Goal: Entertainment & Leisure: Consume media (video, audio)

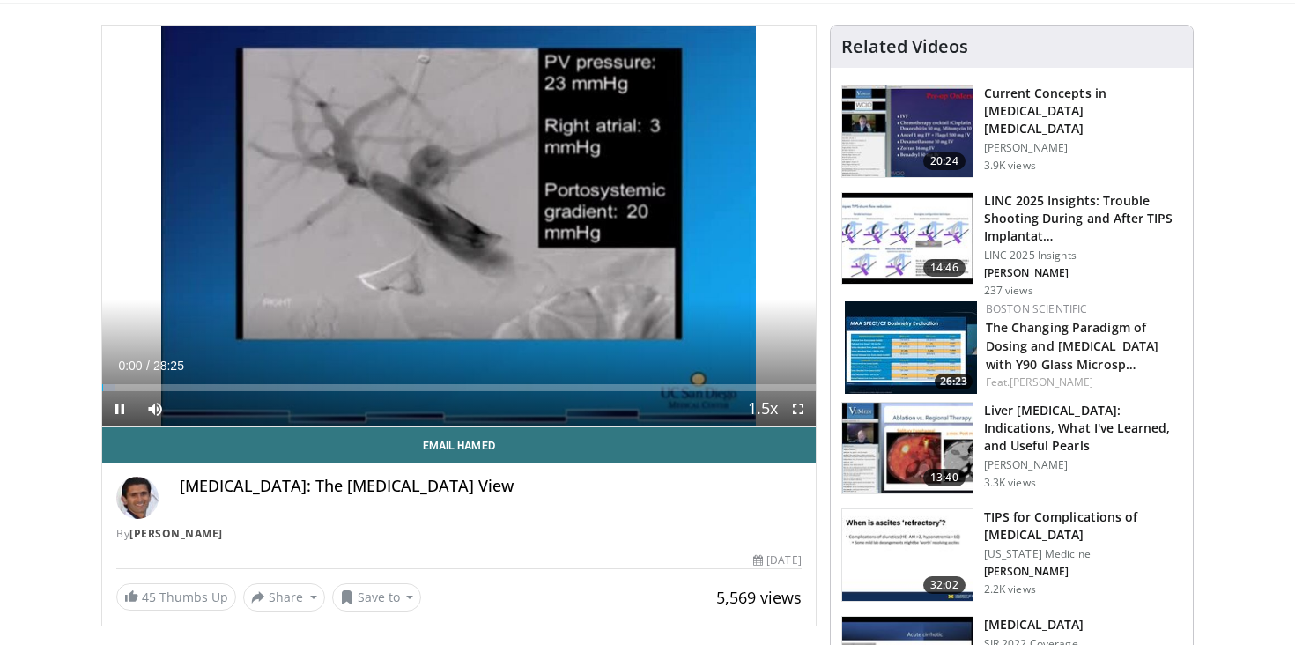
scroll to position [139, 0]
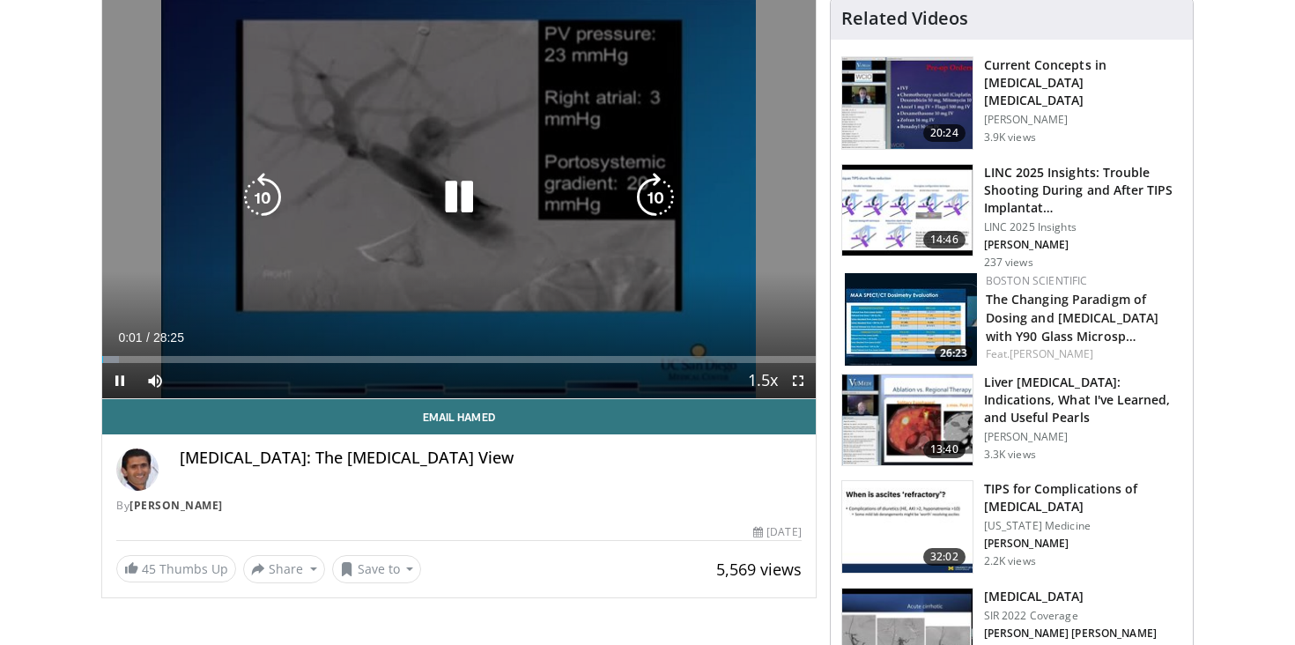
click at [183, 227] on div "10 seconds Tap to unmute" at bounding box center [459, 197] width 714 height 401
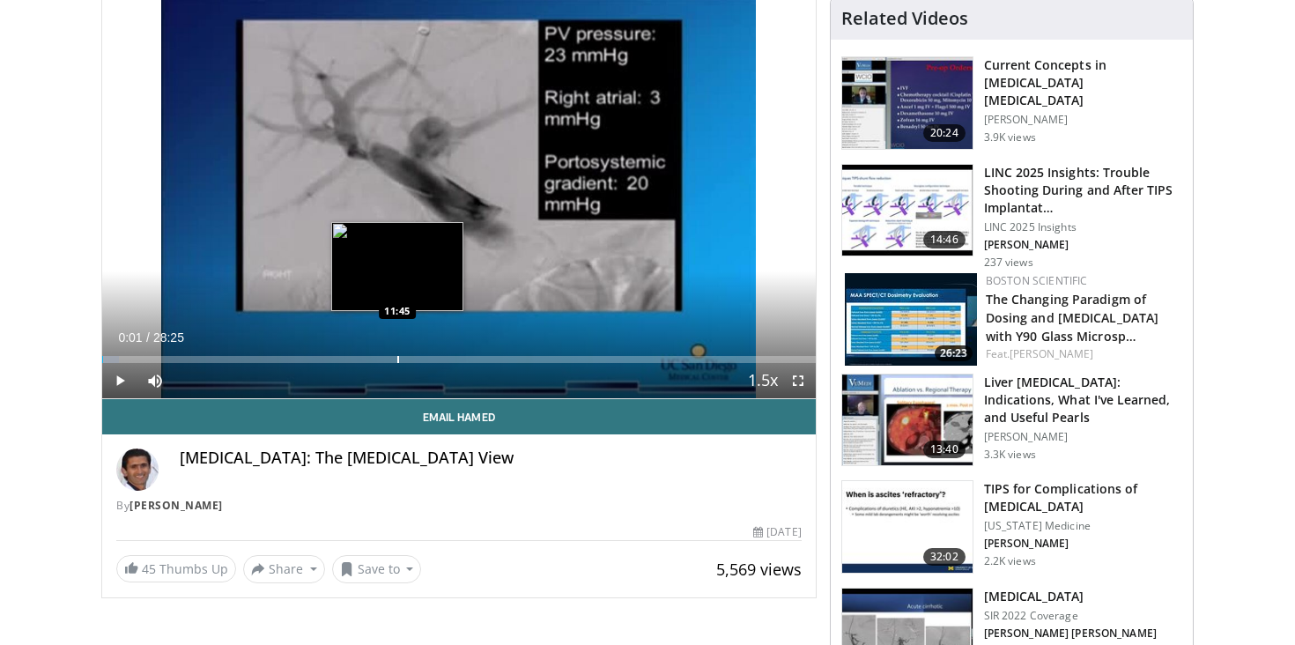
scroll to position [0, 0]
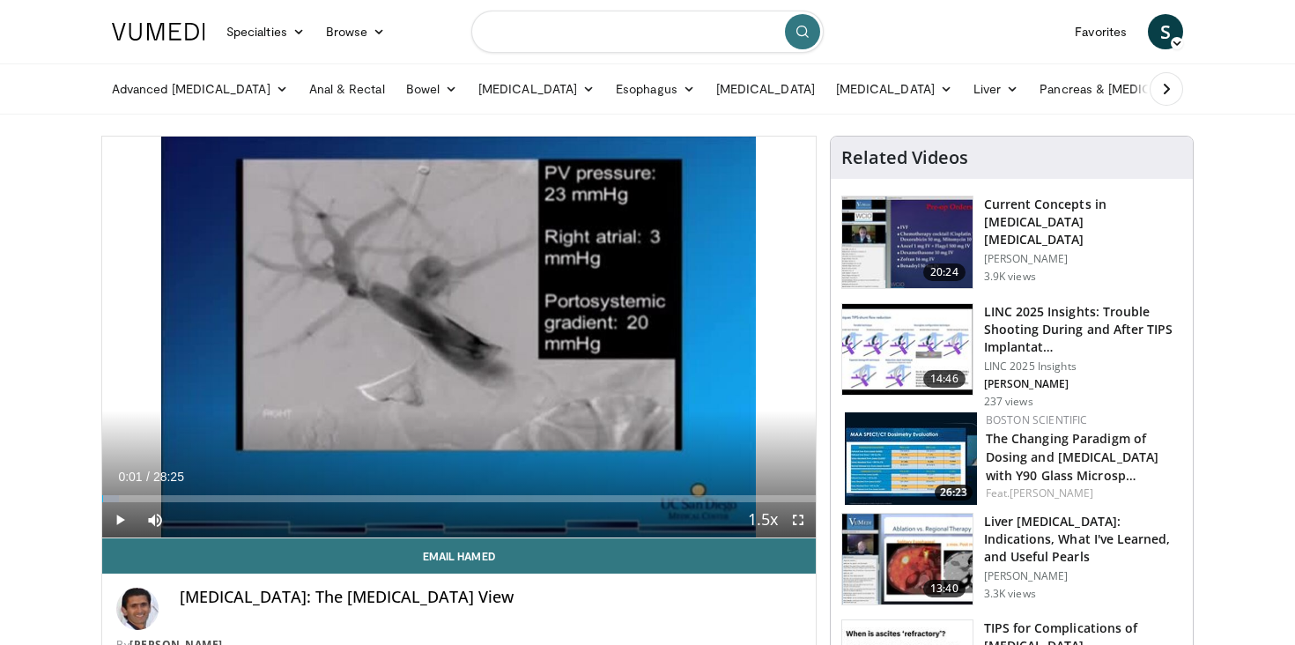
click at [551, 44] on input "Search topics, interventions" at bounding box center [647, 32] width 352 height 42
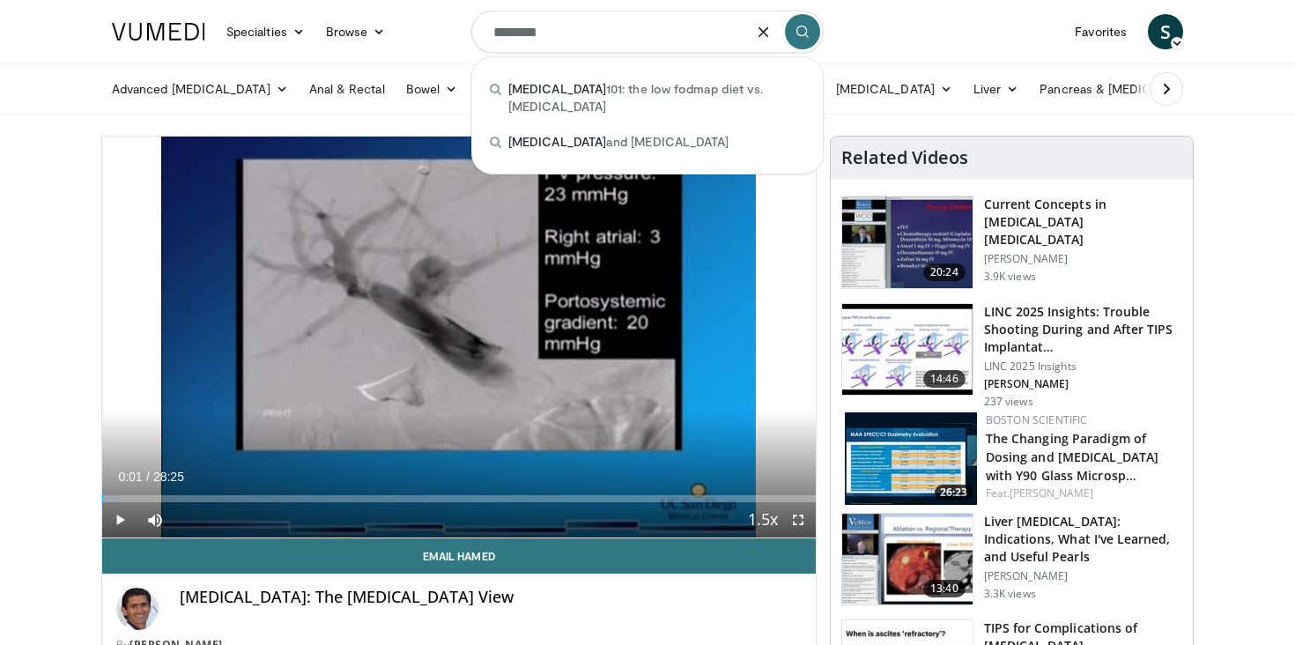
type input "********"
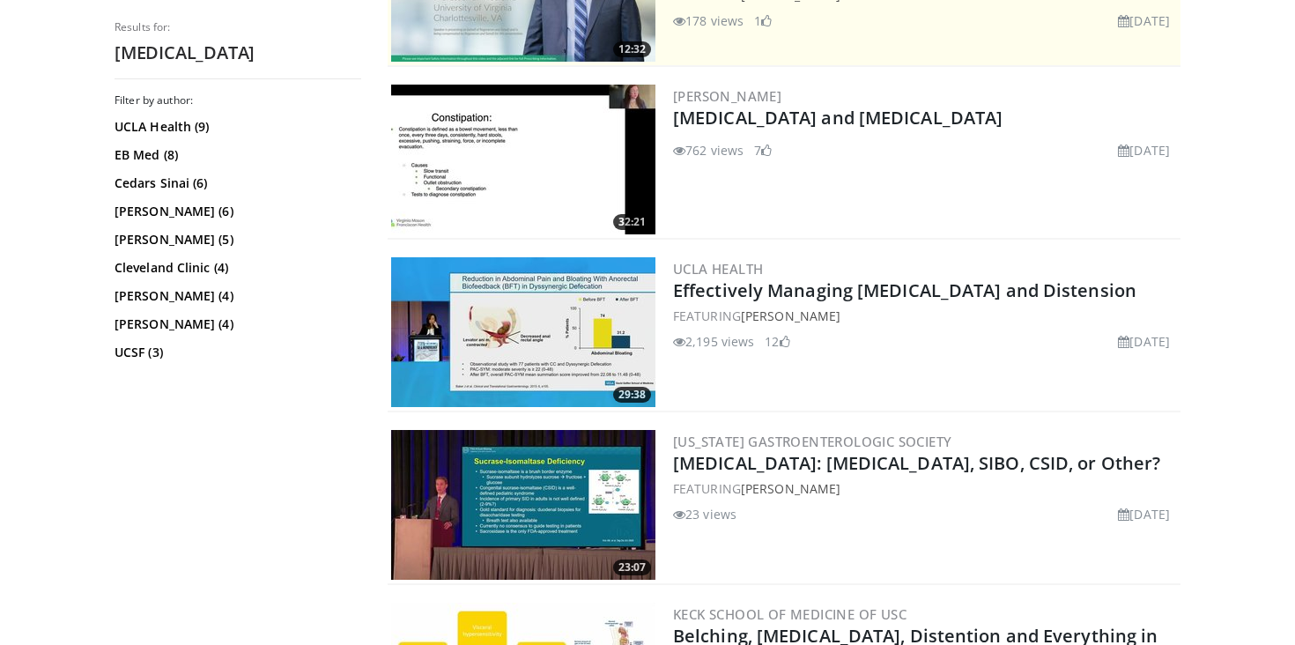
scroll to position [466, 0]
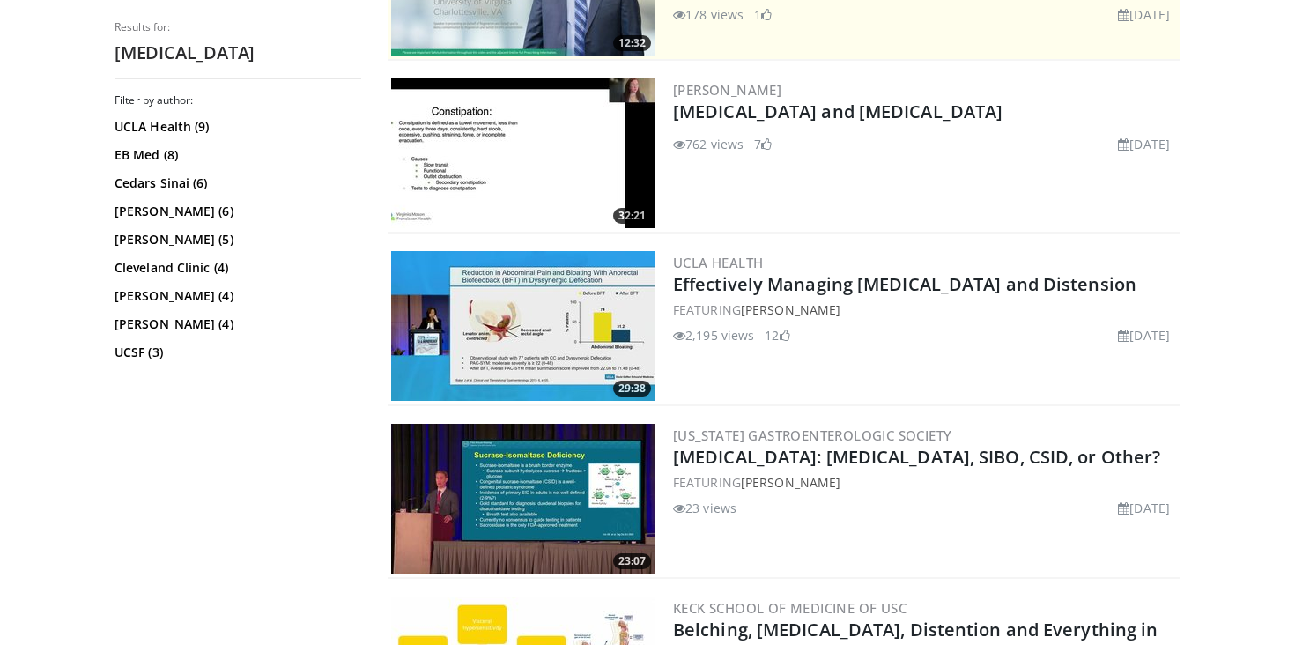
click at [504, 495] on img at bounding box center [523, 499] width 264 height 150
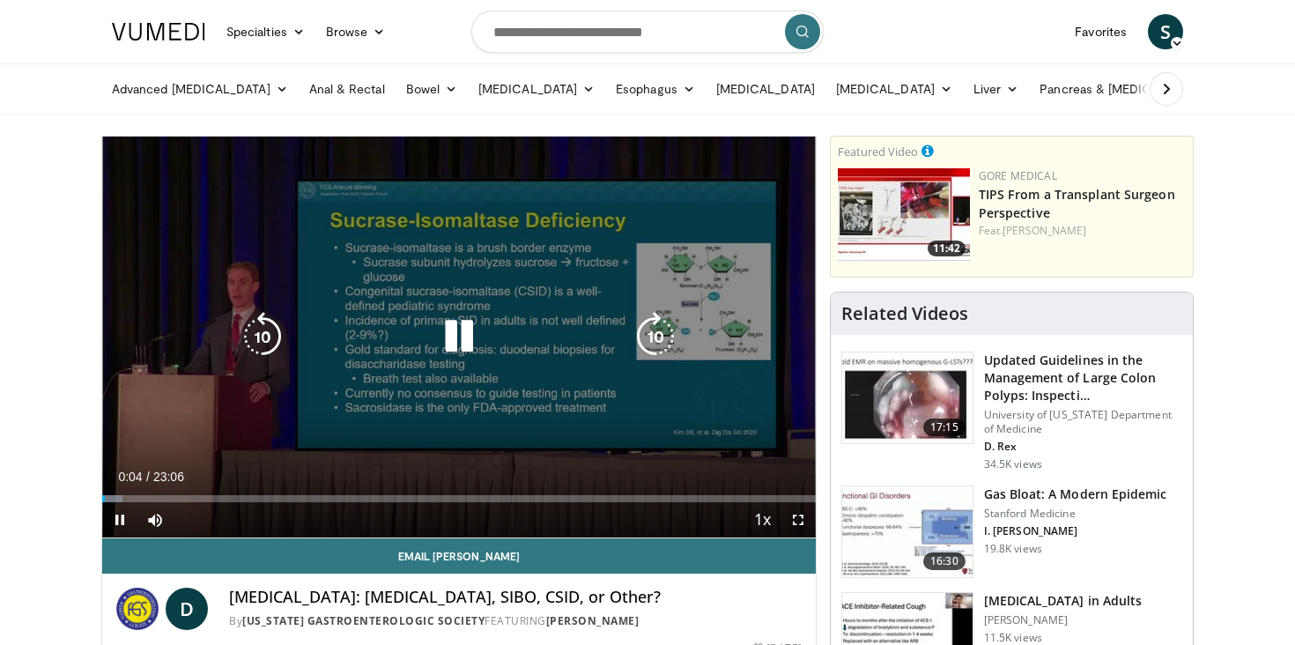
click at [646, 354] on icon "Video Player" at bounding box center [655, 336] width 49 height 49
click at [516, 248] on div "10 seconds Tap to unmute" at bounding box center [459, 337] width 714 height 401
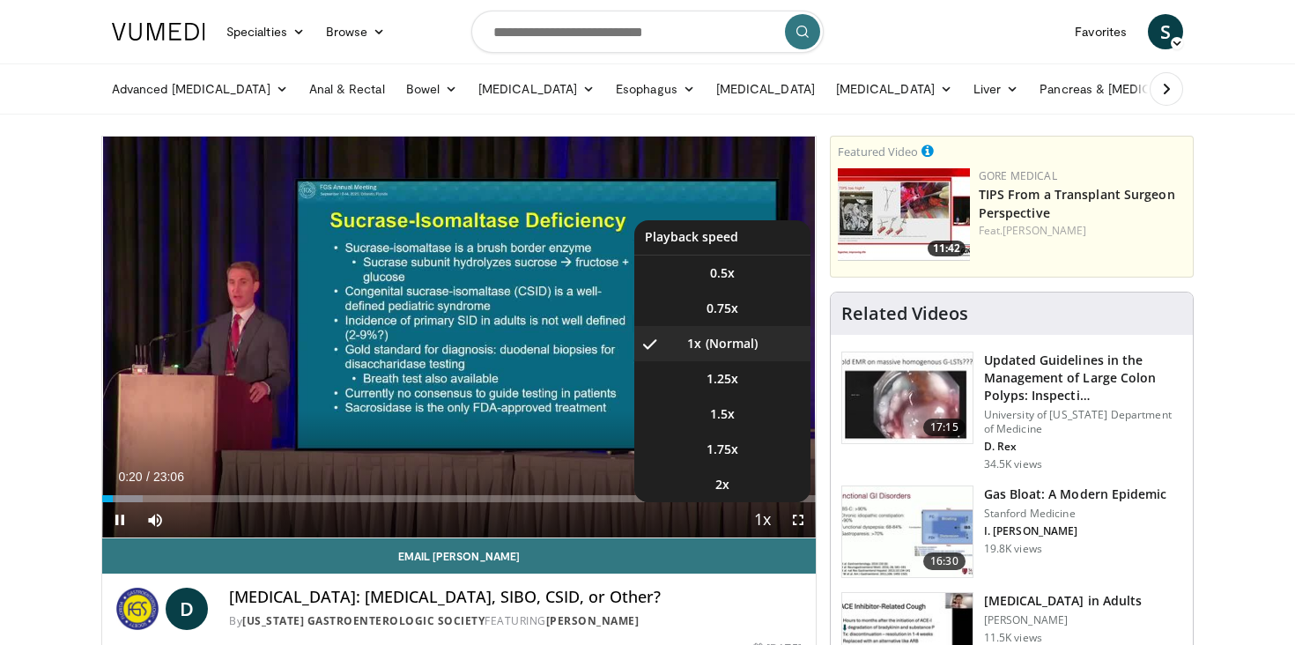
click at [765, 526] on span "Video Player" at bounding box center [763, 520] width 25 height 35
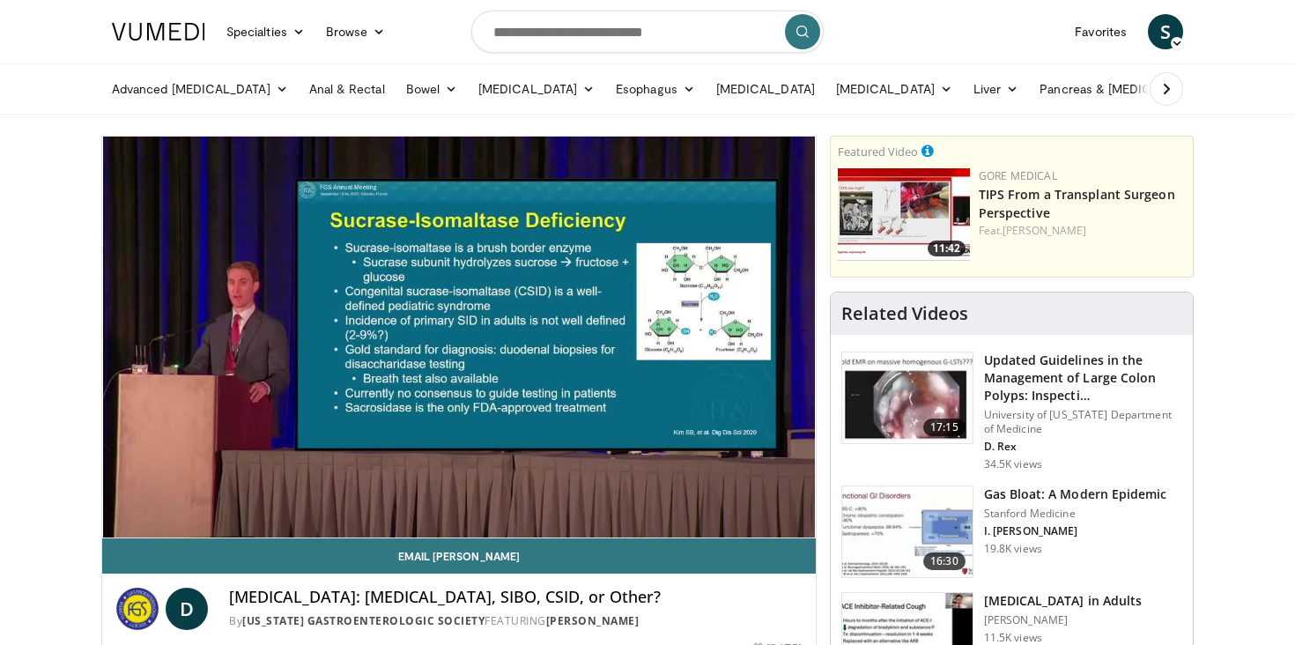
click at [765, 526] on div "10 seconds Tap to unmute" at bounding box center [459, 337] width 714 height 401
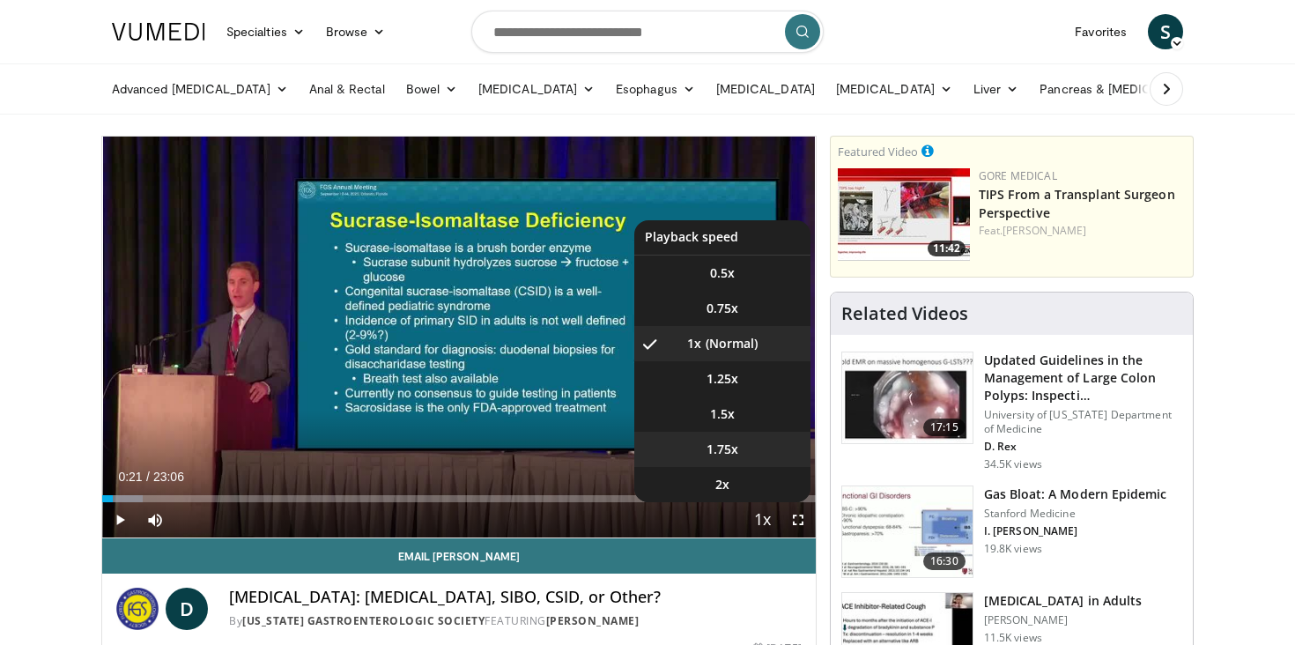
click at [734, 432] on li "1.75x" at bounding box center [722, 449] width 176 height 35
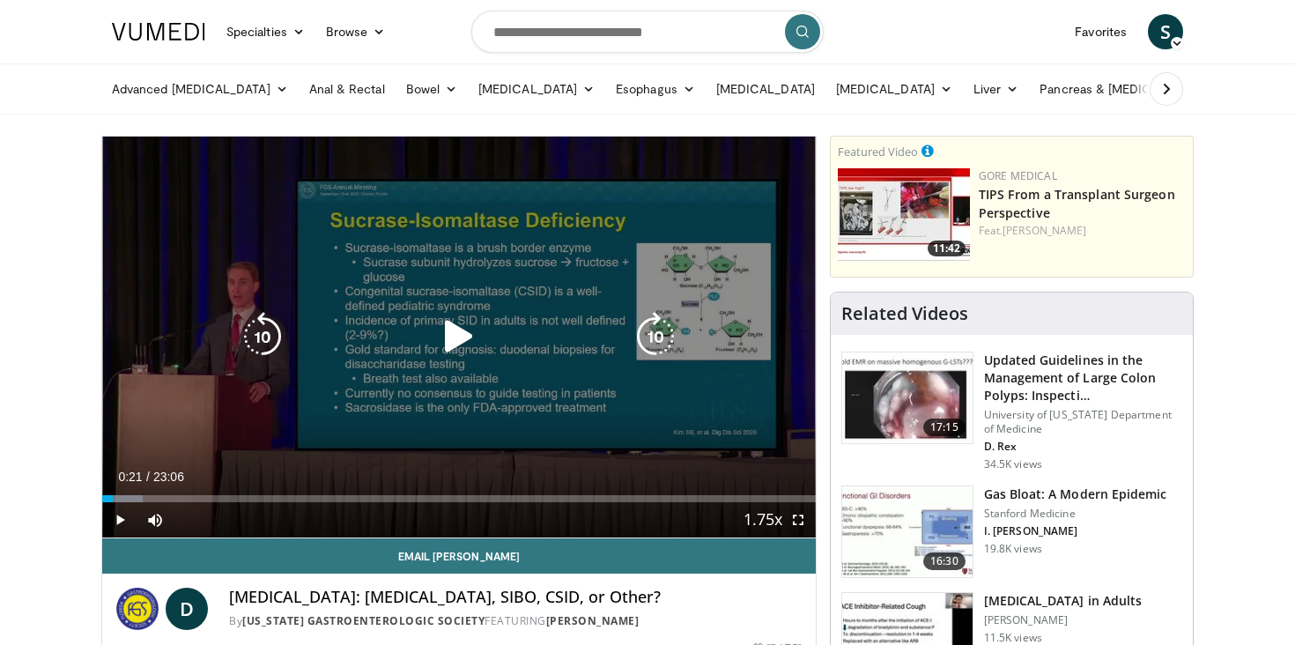
click at [542, 338] on div "Video Player" at bounding box center [459, 336] width 428 height 35
click at [455, 332] on icon "Video Player" at bounding box center [458, 336] width 49 height 49
click at [460, 337] on icon "Video Player" at bounding box center [458, 336] width 49 height 49
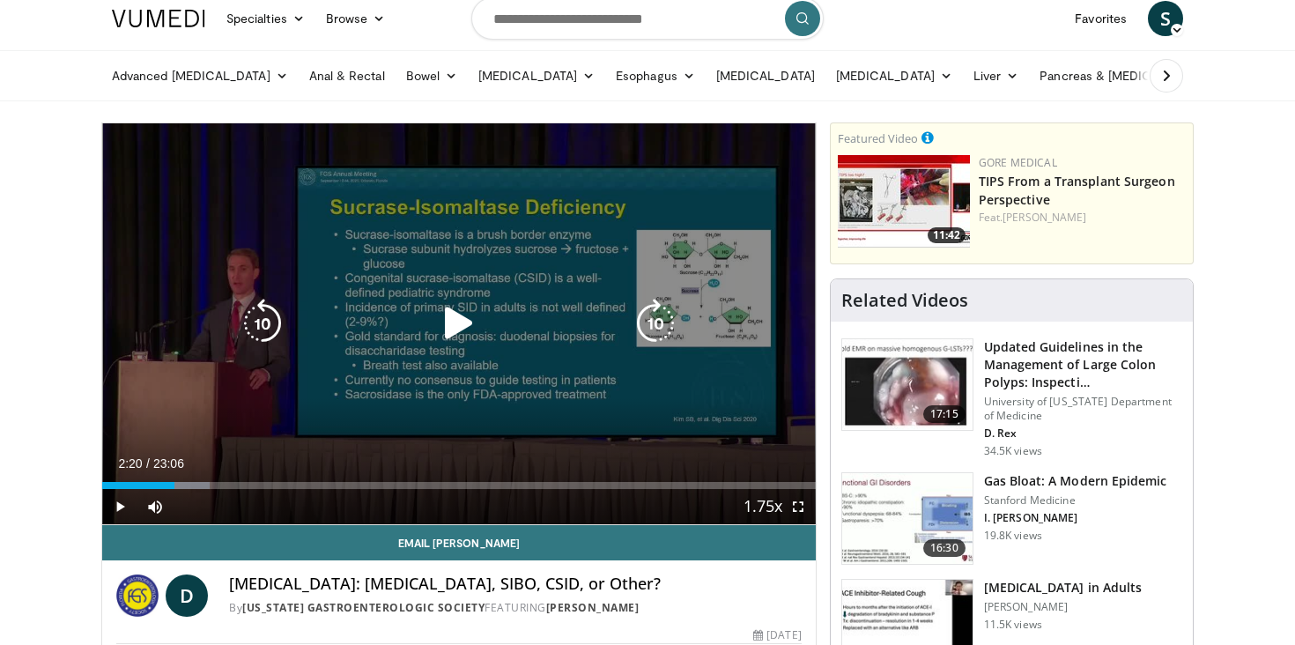
click at [482, 254] on div "10 seconds Tap to unmute" at bounding box center [459, 323] width 714 height 401
click at [619, 339] on div "Video Player" at bounding box center [459, 323] width 428 height 35
click at [436, 271] on div "10 seconds Tap to unmute" at bounding box center [459, 323] width 714 height 401
click at [530, 293] on div "10 seconds Tap to unmute" at bounding box center [459, 323] width 714 height 401
click at [261, 322] on icon "Video Player" at bounding box center [262, 323] width 49 height 49
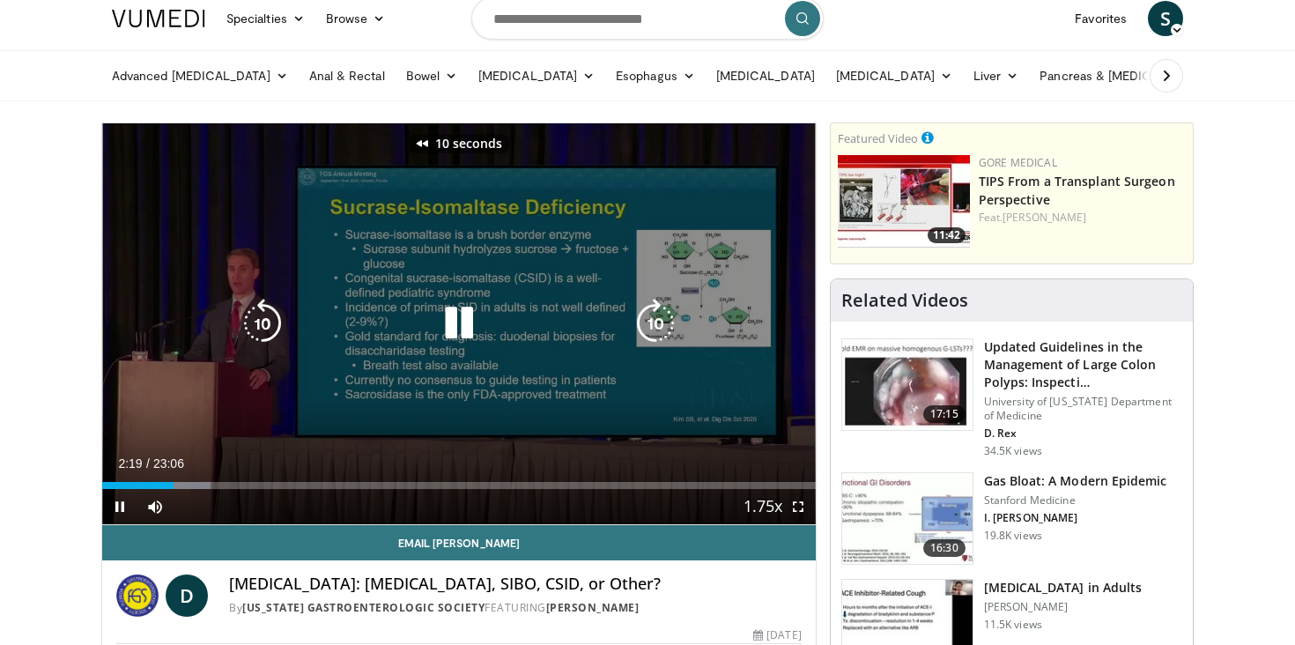
click at [270, 322] on icon "Video Player" at bounding box center [262, 323] width 49 height 49
